Goal: Task Accomplishment & Management: Use online tool/utility

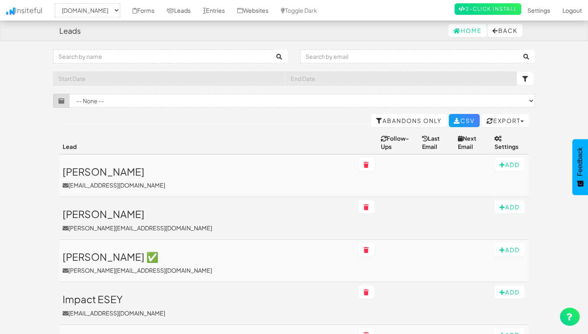
select select "2530"
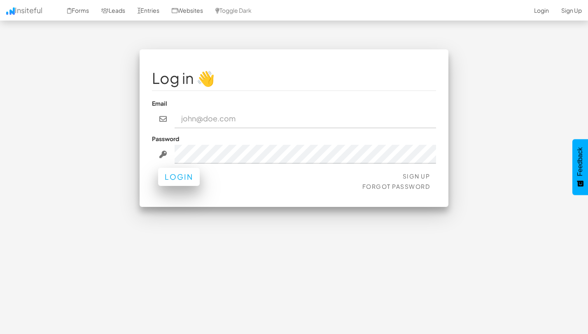
type input "[EMAIL_ADDRESS][DOMAIN_NAME]"
click at [168, 173] on button "Login" at bounding box center [179, 177] width 42 height 18
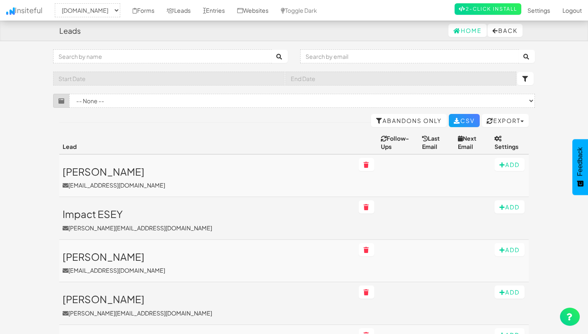
select select "2530"
click at [150, 13] on link "Forms" at bounding box center [143, 10] width 34 height 21
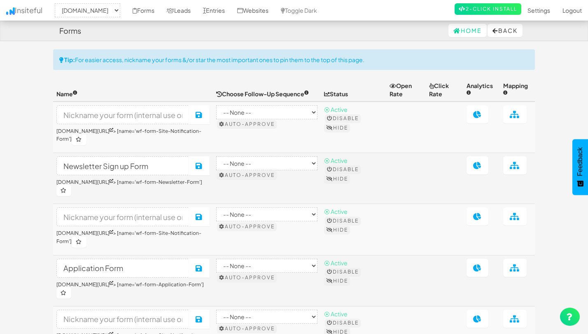
select select "2530"
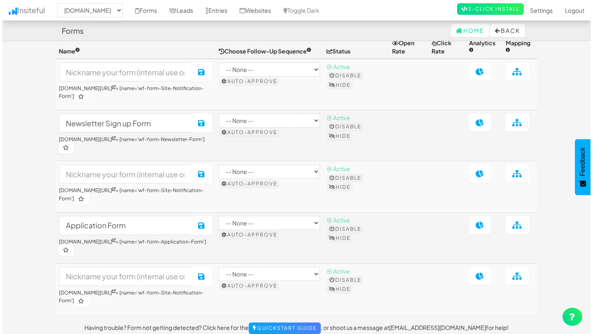
scroll to position [44, 0]
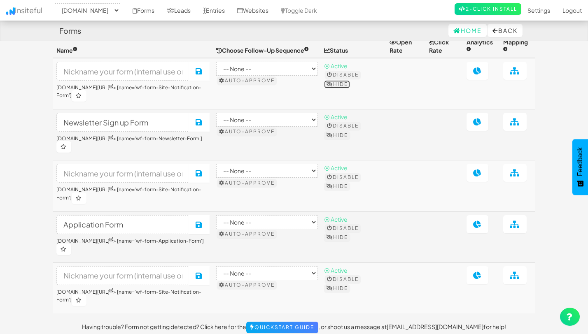
click at [339, 83] on button "Hide" at bounding box center [337, 84] width 26 height 8
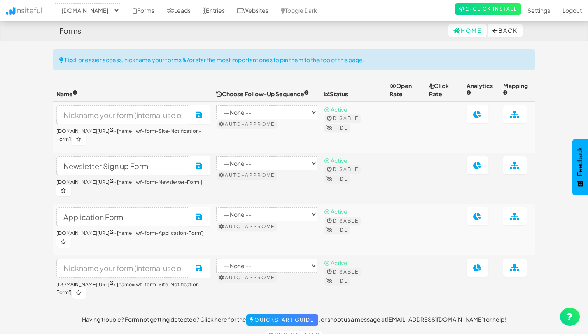
select select "2530"
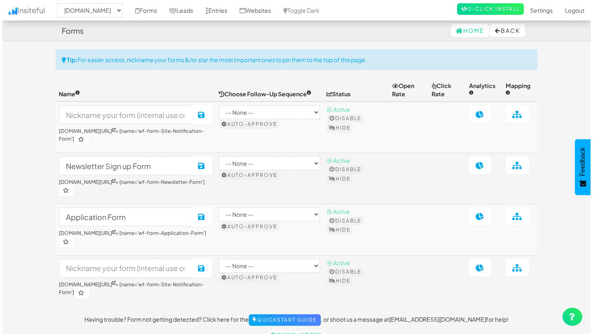
scroll to position [24, 0]
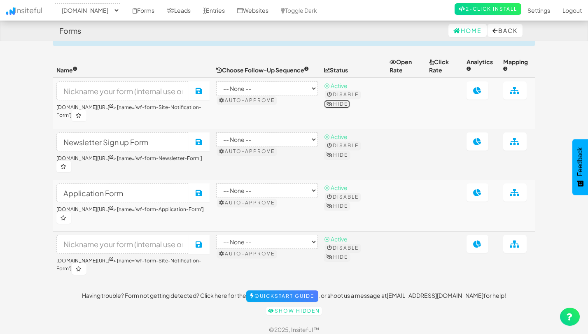
click at [340, 104] on button "Hide" at bounding box center [337, 104] width 26 height 8
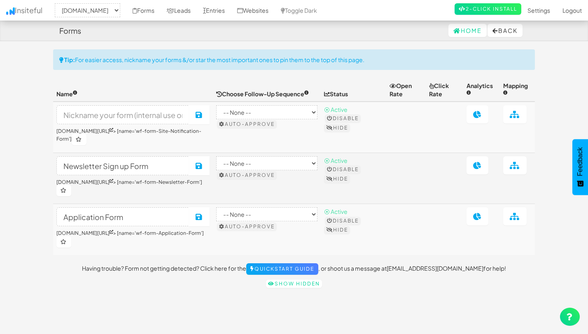
select select "2530"
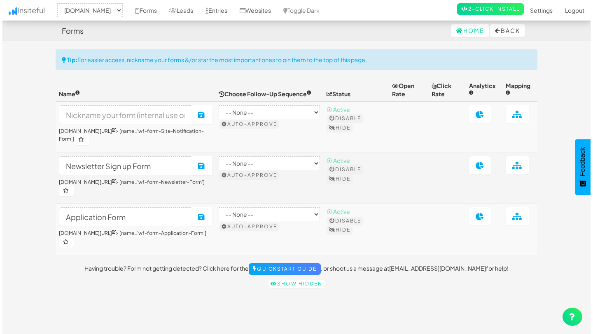
scroll to position [20, 0]
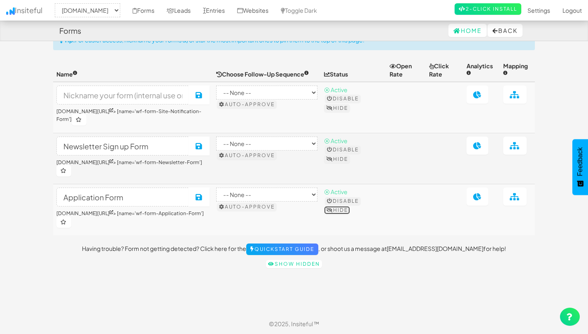
click at [341, 206] on button "Hide" at bounding box center [337, 210] width 26 height 8
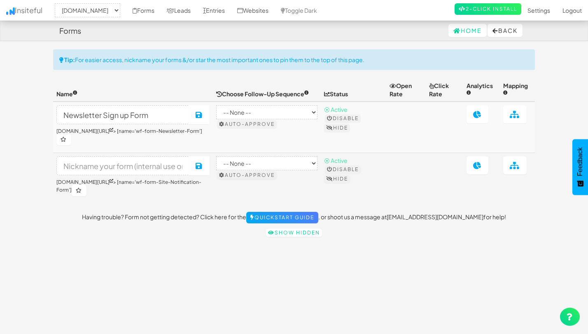
select select "2530"
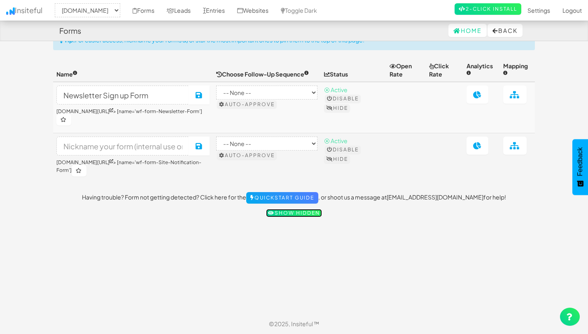
click at [303, 212] on link "Show hidden" at bounding box center [294, 213] width 56 height 8
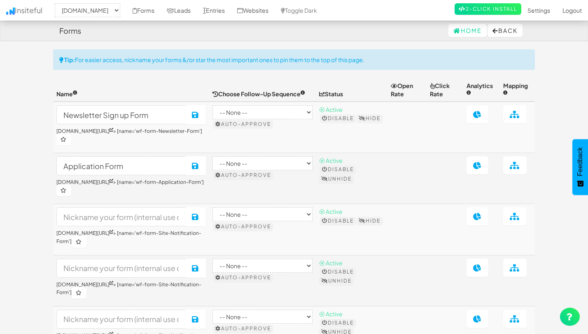
select select "2530"
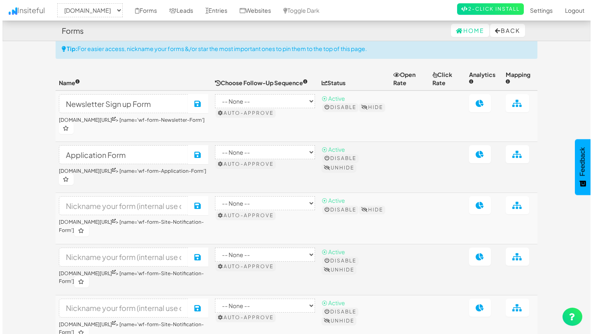
scroll to position [13, 0]
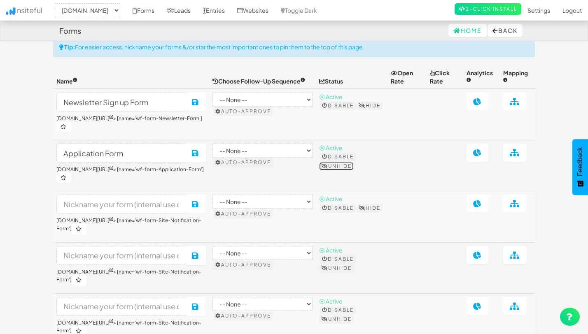
click at [334, 168] on button "Unhide" at bounding box center [336, 166] width 35 height 8
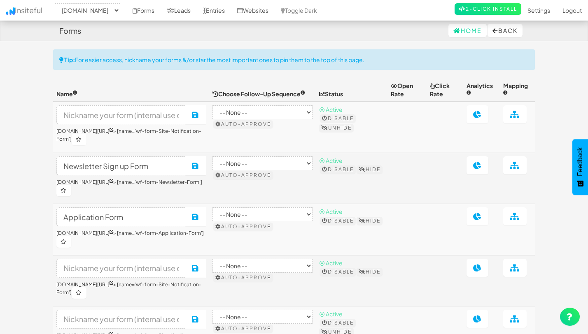
select select "2530"
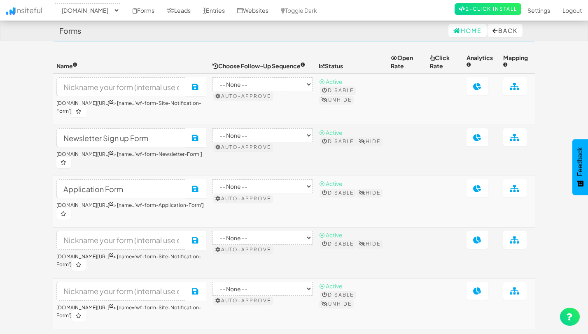
scroll to position [80, 0]
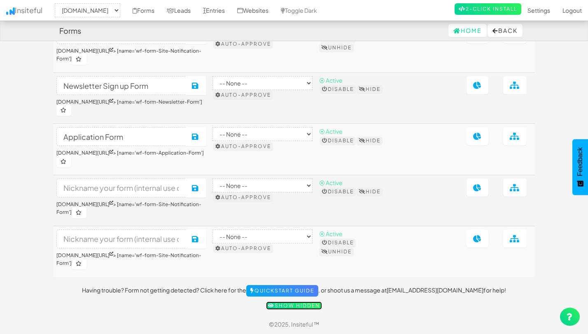
click at [276, 307] on link "Show hidden" at bounding box center [294, 306] width 56 height 8
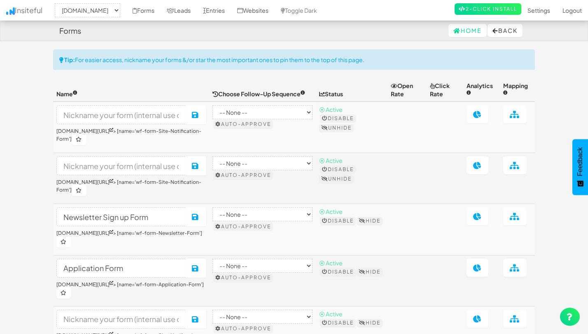
select select "2530"
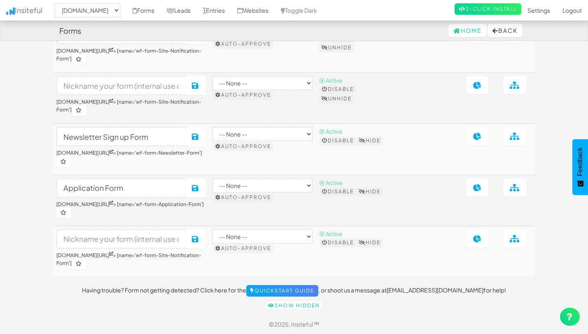
scroll to position [80, 0]
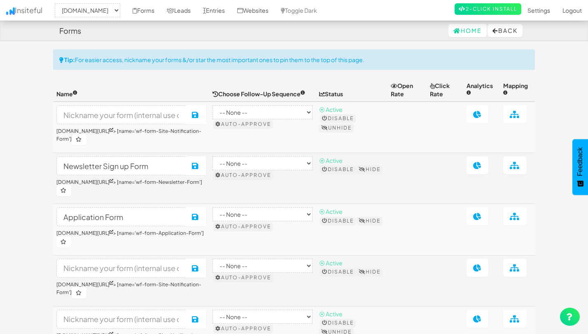
select select "2530"
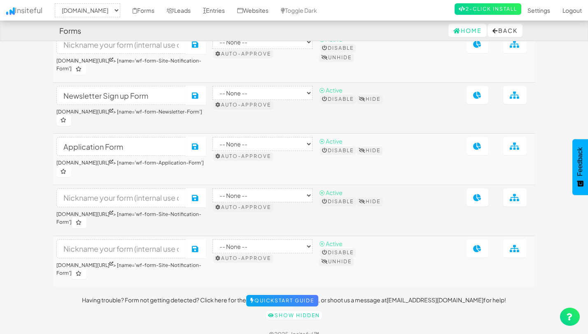
scroll to position [80, 0]
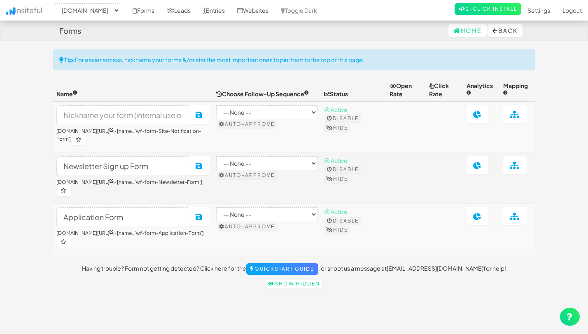
select select "2530"
click at [333, 128] on icon at bounding box center [329, 128] width 7 height 5
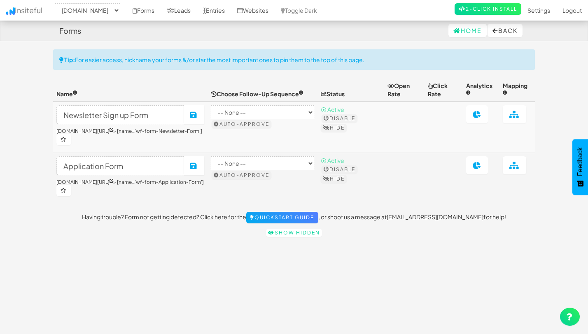
select select "2530"
click at [478, 169] on icon at bounding box center [477, 165] width 9 height 7
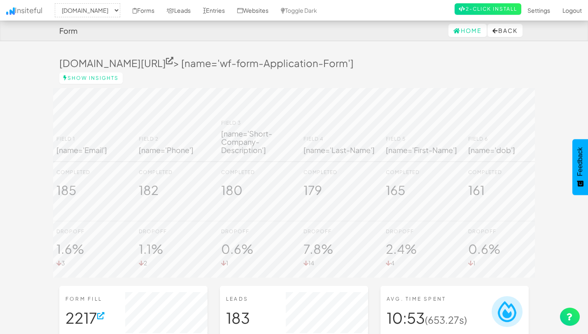
select select "2530"
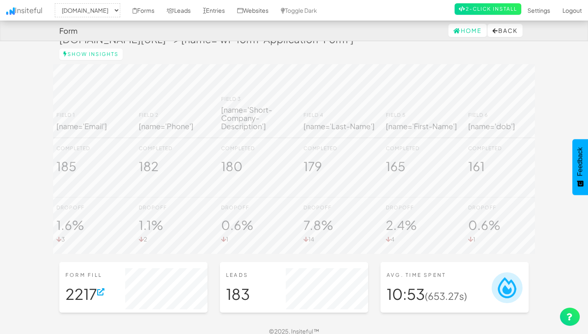
scroll to position [38, 0]
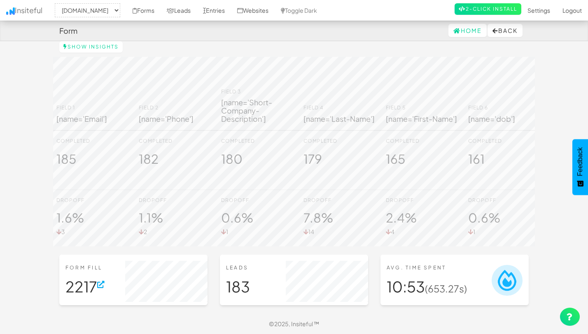
click at [503, 284] on img at bounding box center [507, 280] width 31 height 31
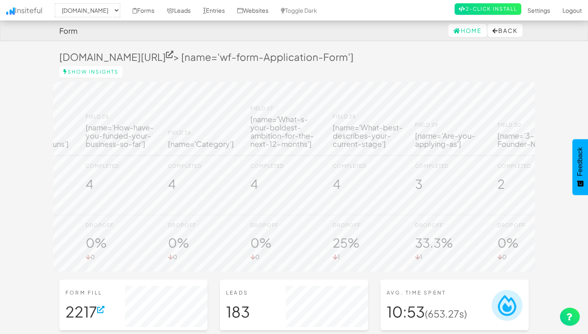
scroll to position [5, 0]
click at [107, 72] on link "Show Insights" at bounding box center [90, 73] width 63 height 12
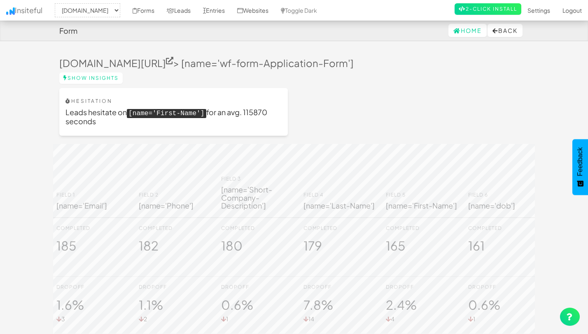
select select "2530"
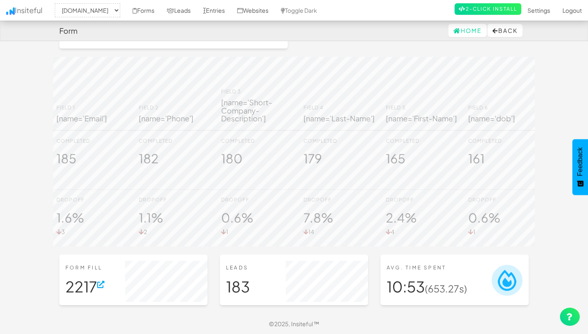
scroll to position [93, 0]
click at [100, 288] on icon at bounding box center [100, 284] width 7 height 7
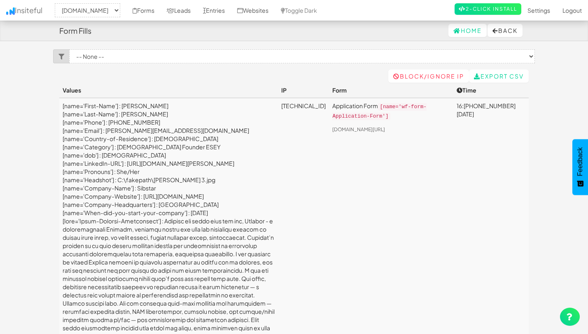
select select "2530"
click at [316, 54] on select "-- None -- Application Form (www.theeasies.com/apply-now[name='wf-form-Applicat…" at bounding box center [302, 56] width 466 height 14
select select "f68e2dc05ade352.95790101"
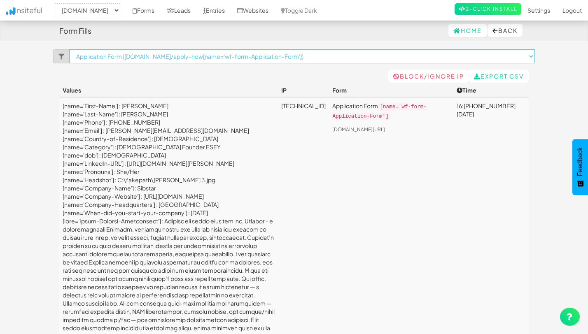
click at [69, 49] on select "-- None -- Application Form (www.theeasies.com/apply-now[name='wf-form-Applicat…" at bounding box center [302, 56] width 466 height 14
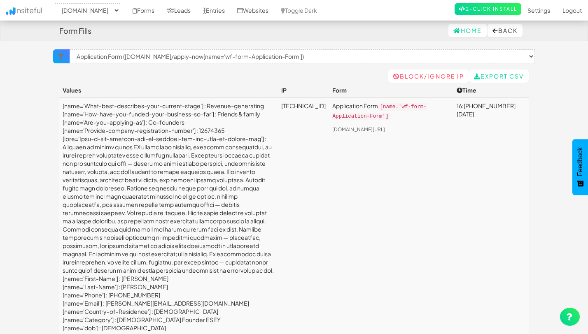
select select "2530"
select select "f68e2dc05ade352.95790101"
click at [154, 9] on link "Forms" at bounding box center [143, 10] width 34 height 21
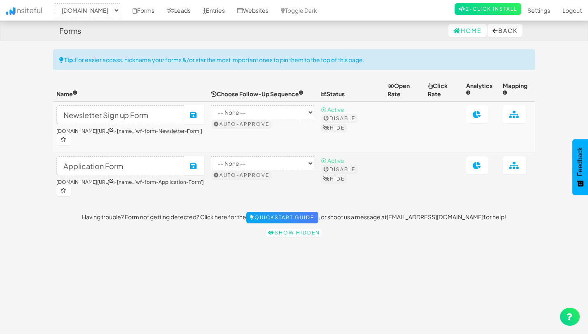
select select "2530"
click at [511, 167] on icon at bounding box center [514, 165] width 10 height 7
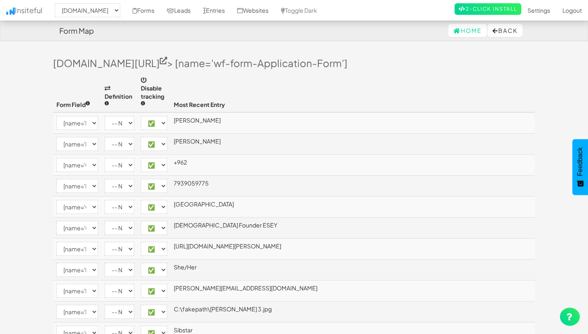
select select "2530"
select select "[name='First-Name']"
select select "enabled"
select select "[name='Last-Name']"
select select "enabled"
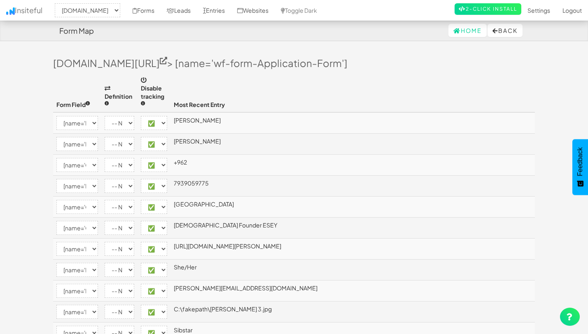
select select "[name='Country-Code']"
select select "enabled"
select select "[name='Phone']"
select select "enabled"
select select "[name='Country-of-Residence']"
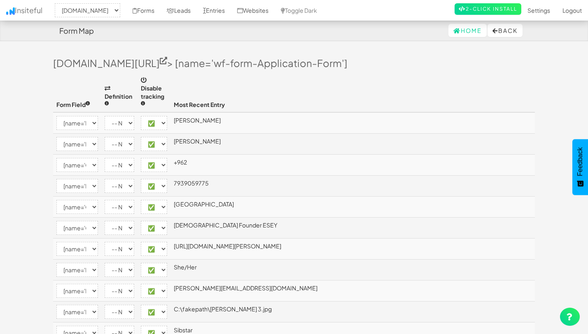
select select "enabled"
select select "[name='Category']"
select select "enabled"
select select "[name='LinkedIn-URL']"
select select "enabled"
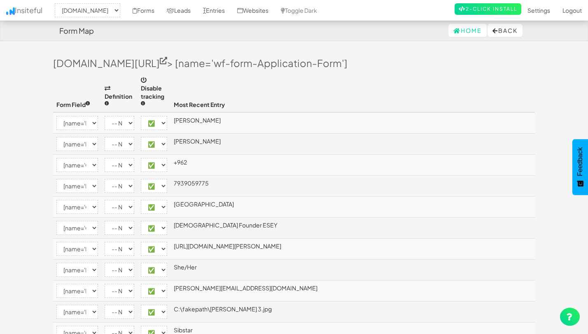
select select "[name='Pronouns']"
select select "enabled"
select select "[name='Email']"
select select "enabled"
select select "[name='Headshot']"
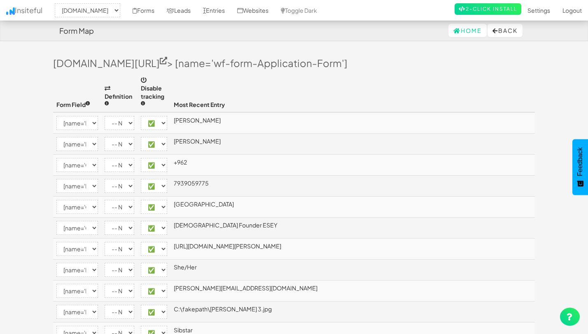
select select "enabled"
select select "[name='Company-Name']"
select select "enabled"
select select "[name='Company-Website']"
select select "enabled"
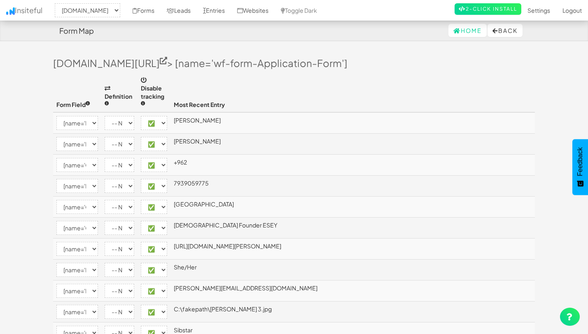
select select "[name='dob']"
select select "enabled"
select select "[name='Short-Company-Description']"
select select "enabled"
select select "[name='Company-Headquarters']"
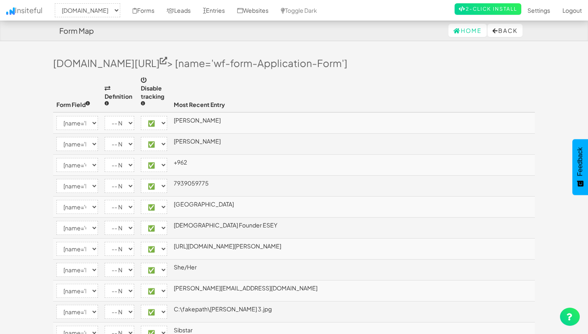
select select "enabled"
select select "[name='When-did-you-start-your-company']"
select select "enabled"
select select "[name='What-best-describes-your-current-stage']"
select select "enabled"
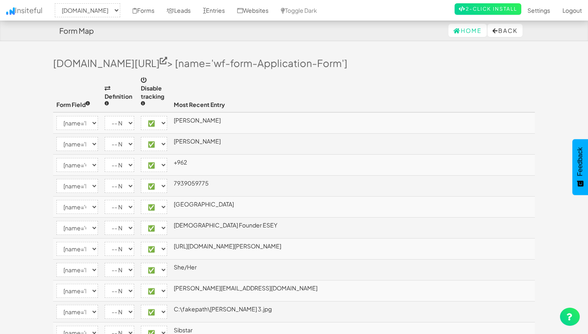
select select "[name='How-have-you-funded-your-business-so-far']"
select select "enabled"
select select "[name='Are-you-applying-as']"
select select "enabled"
select select "[name='On-the-above-question-please-add-further-context-here-on-the-dynamics-sh…"
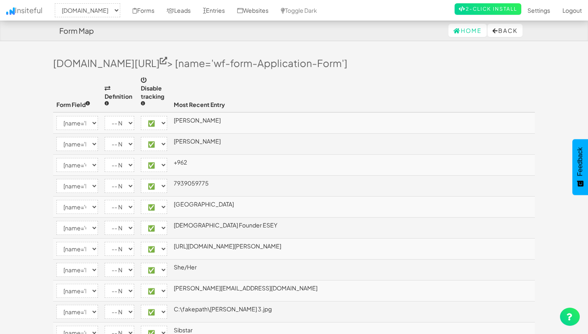
select select "enabled"
select select "[name='Provide-company-registration-number']"
select select "enabled"
select select "[name='What-s-the-problem-you-re-solving-and-why-does-it-matter-now']"
select select "enabled"
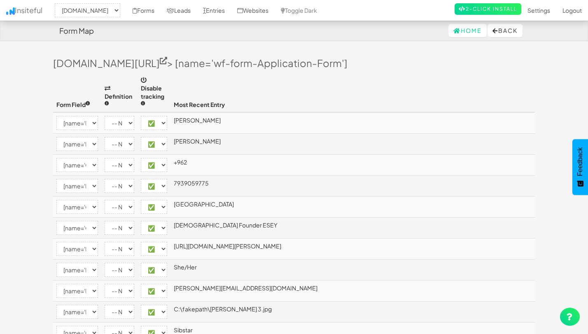
select select "[name='1-Co-Founder-Name']"
select select "enabled"
select select "[name='1-Co-Founder-Email']"
select select "enabled"
select select "[name='1-Co-Founder-LinkedIn']"
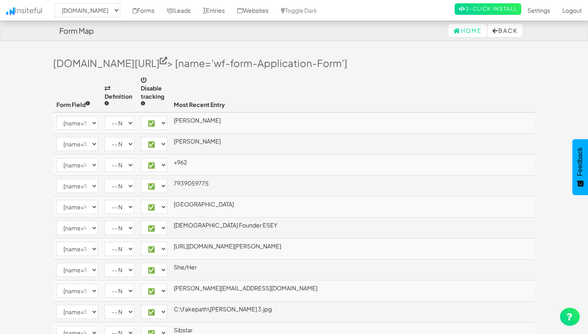
select select "enabled"
select select "[name='2.-Co-Founder-Name']"
select select "enabled"
select select "[name='2-Co-Founder-Email']"
select select "enabled"
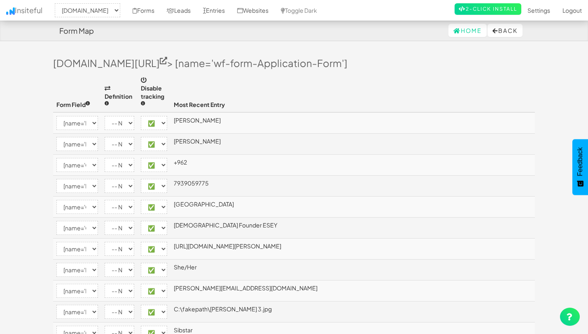
select select "[name='2-Co-Founder-LinkedIn']"
select select "enabled"
select select "[name='What-s-your-boldest-ambition-for-the-next-12-months']"
select select "enabled"
select select "[name='3-Co-Founder-Name']"
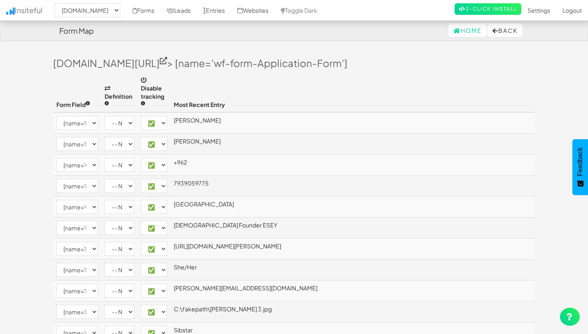
select select "enabled"
select select "[name='3-Co-Founder-Email']"
select select "enabled"
select select "[name='3-Co-Founder-LinkedIn']"
select select "enabled"
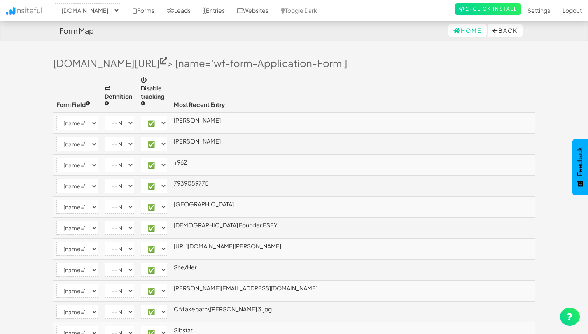
select select "[name='Pitch-Deck-Link']"
select select "enabled"
select select "[name='Intro-Video']"
select select "enabled"
select select "[name='Consent-Checkbox']"
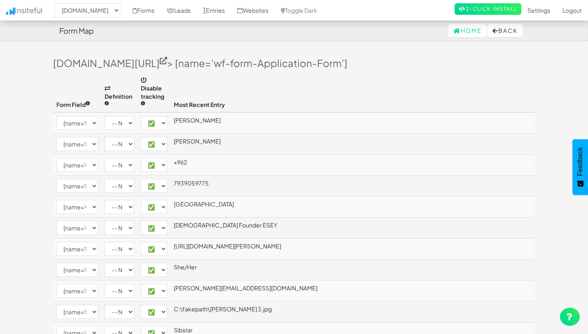
select select "enabled"
